Goal: Information Seeking & Learning: Find specific fact

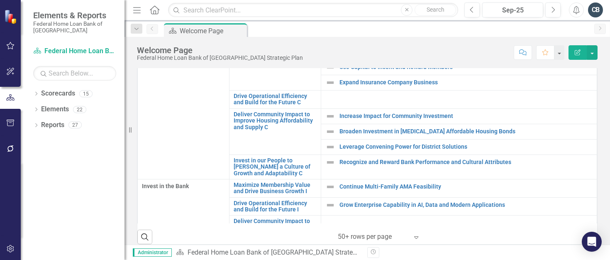
scroll to position [249, 0]
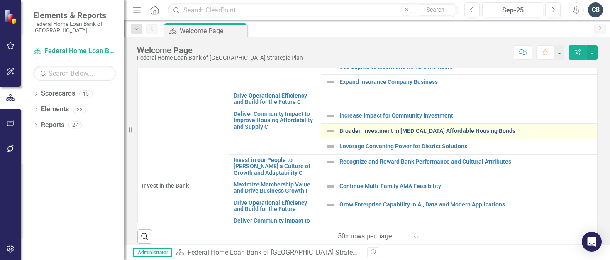
click at [357, 131] on link "Broaden Investment in [MEDICAL_DATA] Affordable Housing Bonds" at bounding box center [466, 131] width 253 height 6
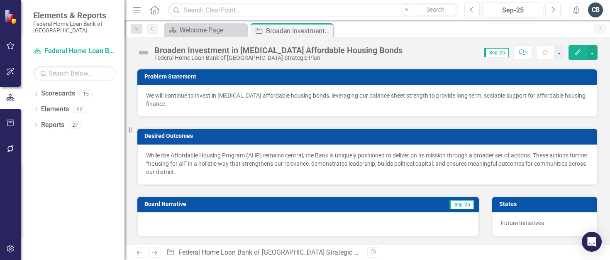
click at [152, 98] on p "We will continue to invest in [MEDICAL_DATA] affordable housing bonds, leveragi…" at bounding box center [367, 99] width 443 height 17
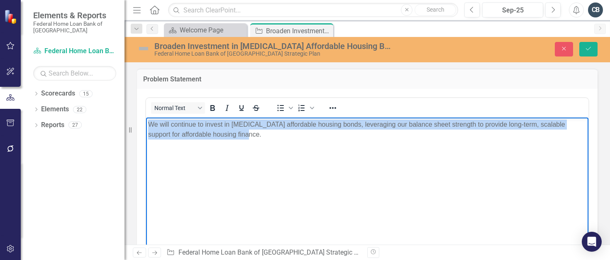
drag, startPoint x: 221, startPoint y: 132, endPoint x: 149, endPoint y: 124, distance: 72.7
click at [149, 124] on p "We will continue to invest in [MEDICAL_DATA] affordable housing bonds, leveragi…" at bounding box center [367, 129] width 438 height 20
copy p "We will continue to invest in [MEDICAL_DATA] affordable housing bonds, leveragi…"
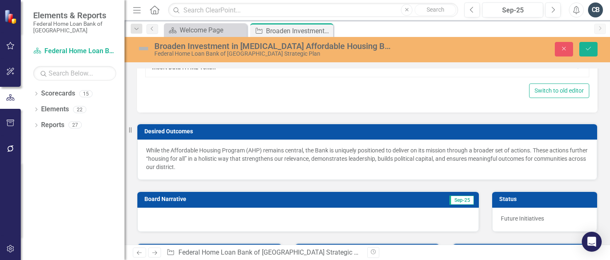
scroll to position [249, 0]
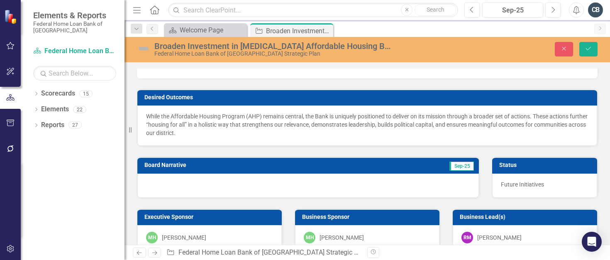
click at [196, 126] on p "While the Affordable Housing Program (AHP) remains central, the Bank is uniquel…" at bounding box center [367, 124] width 443 height 25
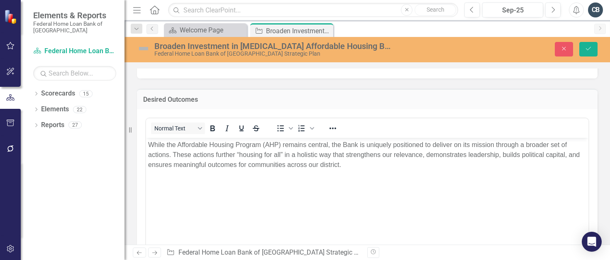
scroll to position [0, 0]
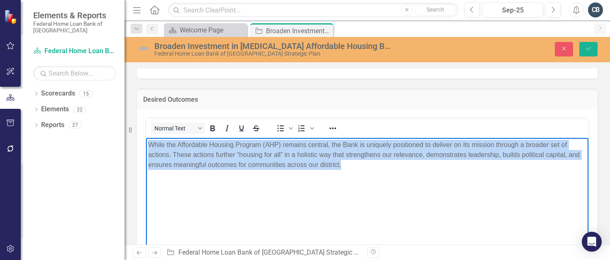
drag, startPoint x: 334, startPoint y: 164, endPoint x: 158, endPoint y: 145, distance: 177.5
click at [146, 143] on html "While the Affordable Housing Program (AHP) remains central, the Bank is uniquel…" at bounding box center [367, 199] width 443 height 125
copy p "While the Affordable Housing Program (AHP) remains central, the Bank is uniquel…"
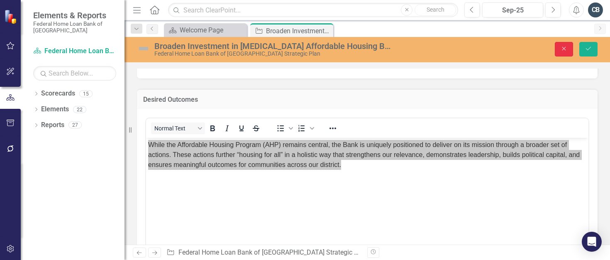
drag, startPoint x: 565, startPoint y: 48, endPoint x: 387, endPoint y: 86, distance: 182.1
click at [566, 47] on icon "Close" at bounding box center [563, 49] width 7 height 6
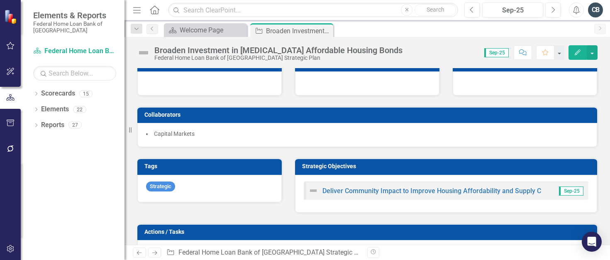
scroll to position [245, 0]
